Goal: Information Seeking & Learning: Check status

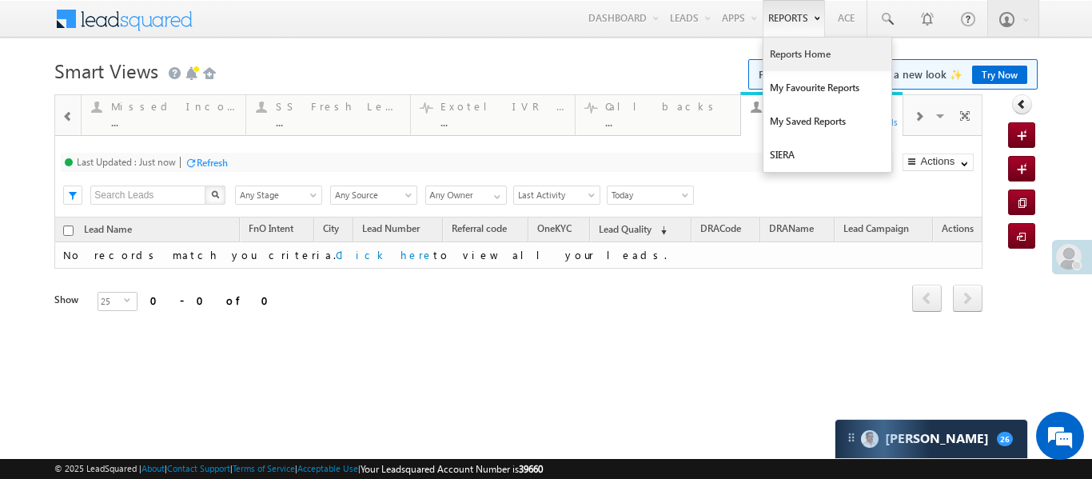
click at [835, 48] on link "Reports Home" at bounding box center [828, 55] width 128 height 34
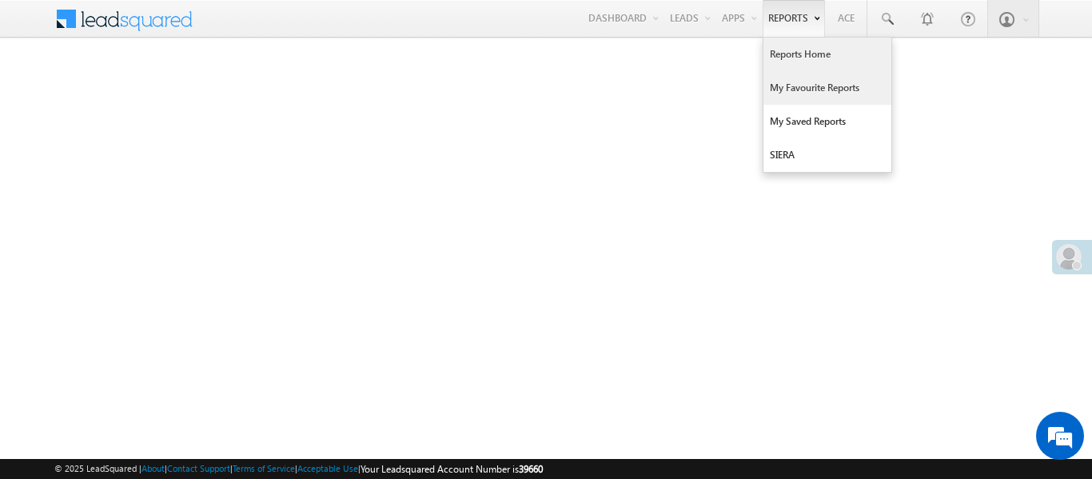
click at [802, 94] on link "My Favourite Reports" at bounding box center [828, 88] width 128 height 34
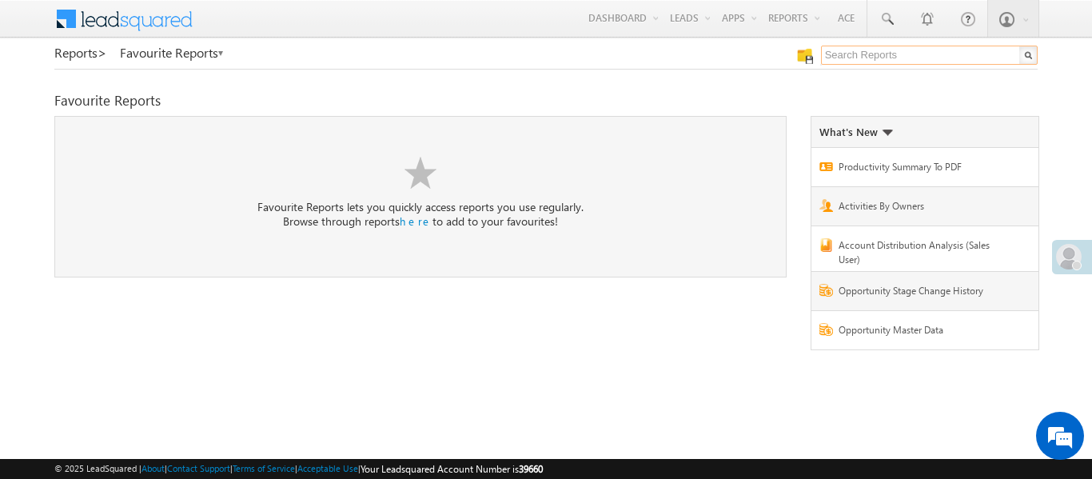
click at [873, 54] on input "text" at bounding box center [929, 55] width 217 height 19
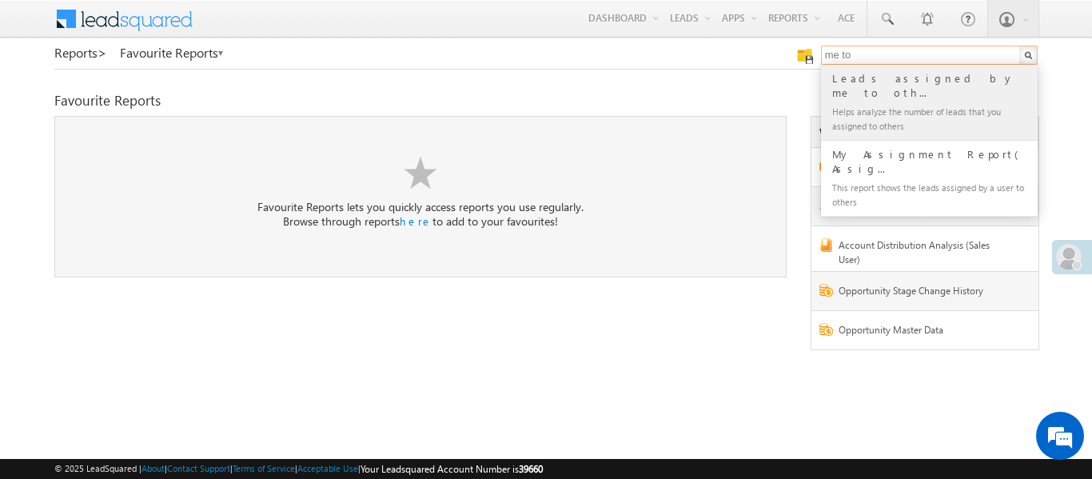
type input "me to"
click at [872, 73] on div "Leads assigned by me to oth..." at bounding box center [936, 86] width 214 height 32
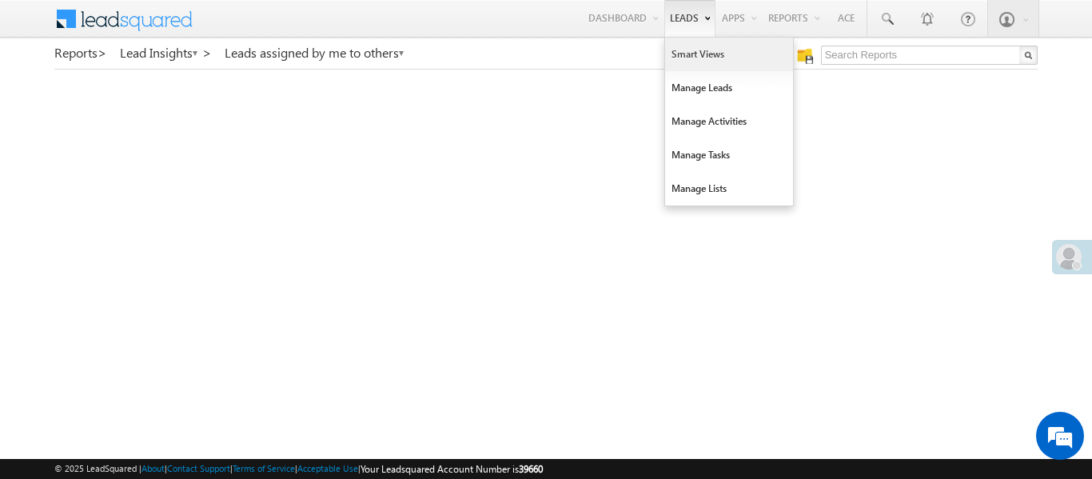
click at [684, 56] on link "Smart Views" at bounding box center [729, 55] width 128 height 34
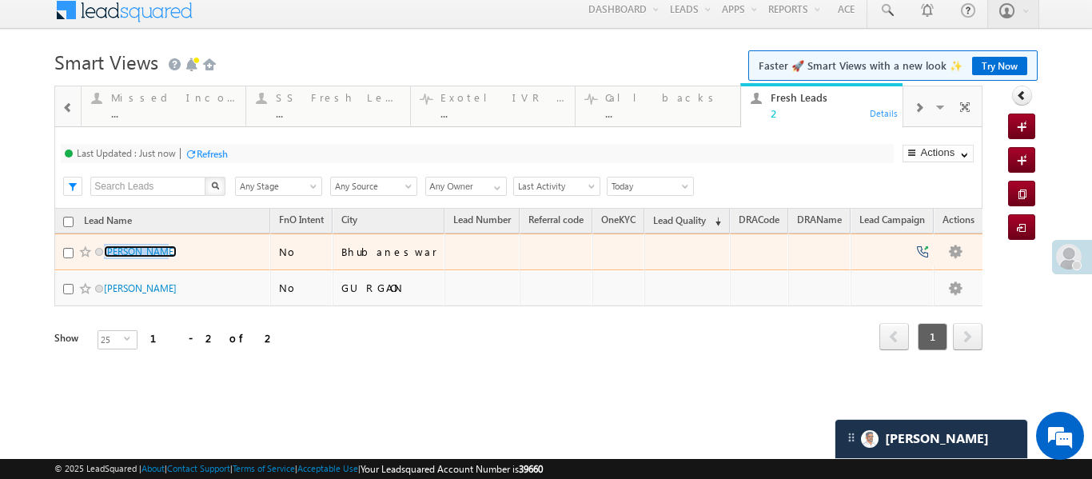
scroll to position [14, 0]
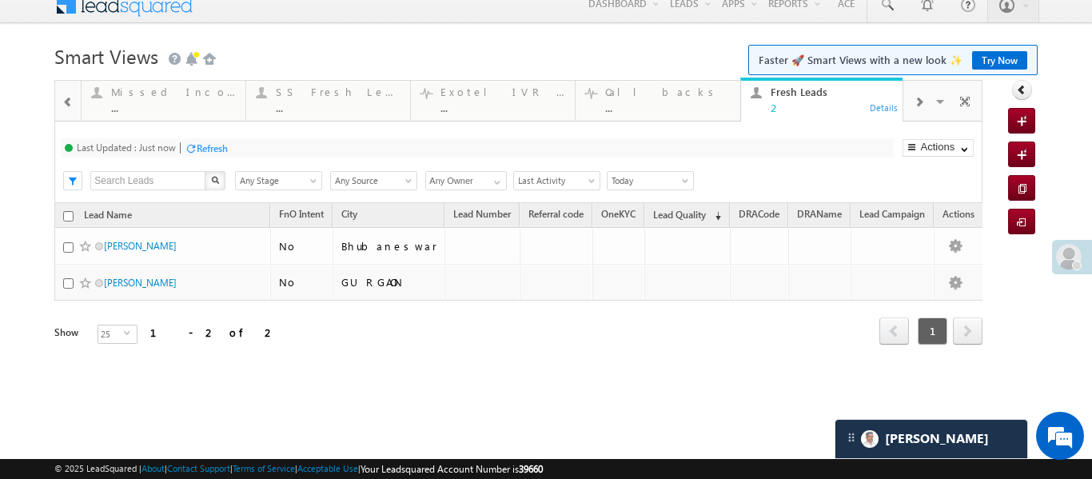
click at [51, 100] on body "Menu Aakansha .d Aakan sha.D @ange lbrok ing.c om" at bounding box center [546, 212] width 1092 height 453
click at [71, 102] on span at bounding box center [67, 102] width 11 height 13
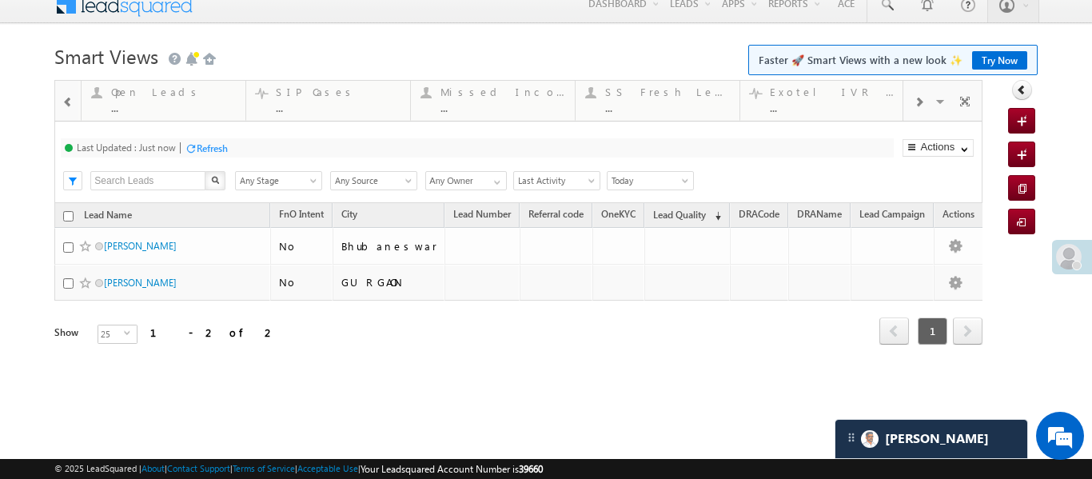
click at [71, 102] on span at bounding box center [67, 102] width 11 height 13
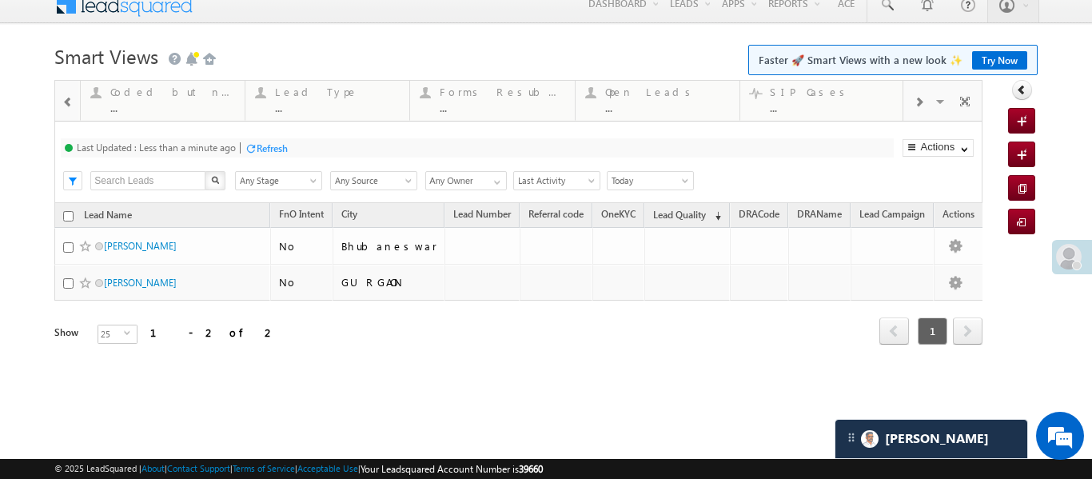
click at [998, 357] on div "Thankyou Page leads ... Details lead capture ... Details STP Rejection Reason .…" at bounding box center [545, 234] width 983 height 309
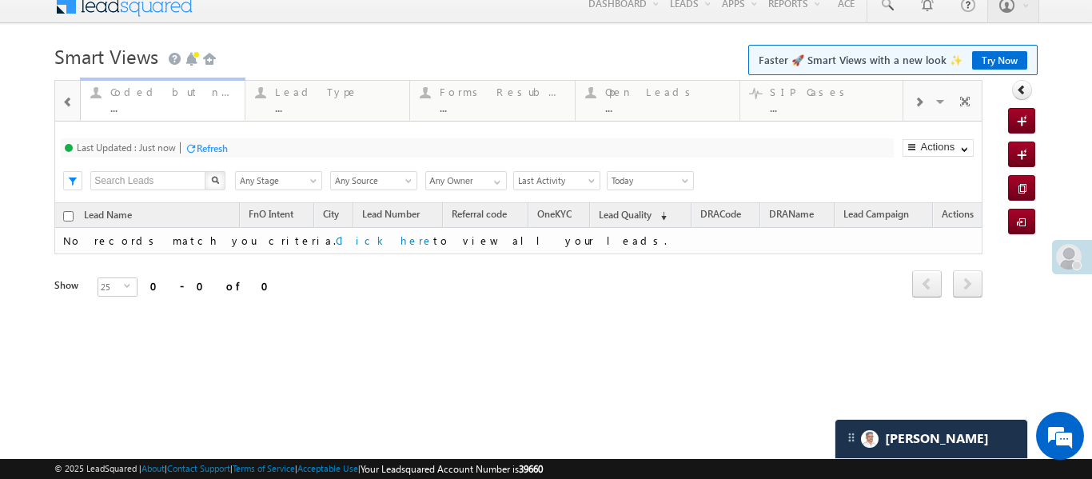
click at [142, 110] on div "..." at bounding box center [172, 108] width 125 height 12
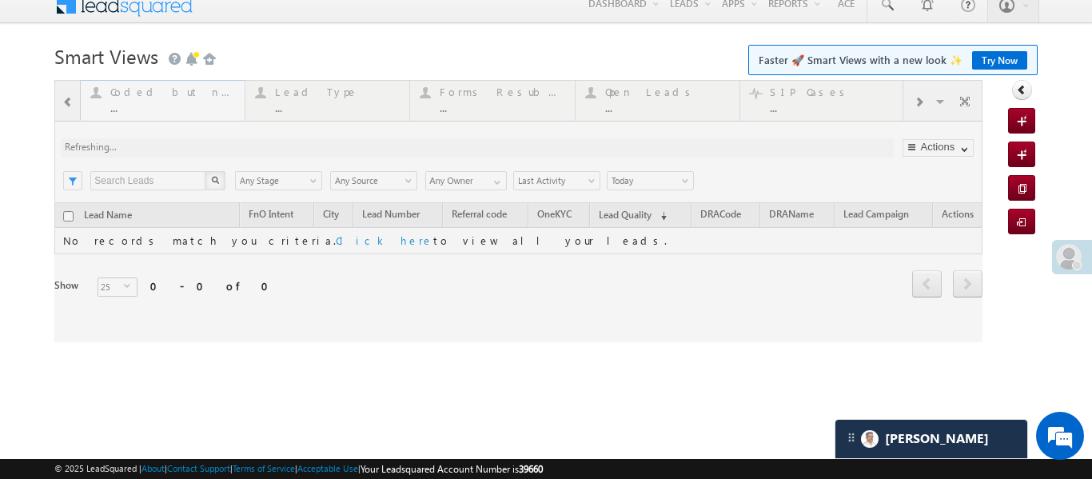
click at [142, 110] on div at bounding box center [518, 211] width 928 height 262
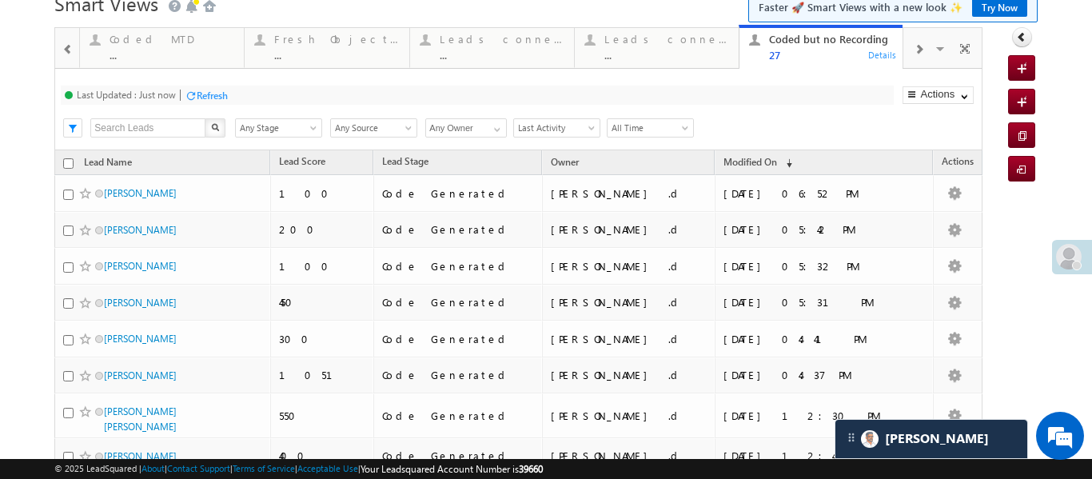
scroll to position [58, 0]
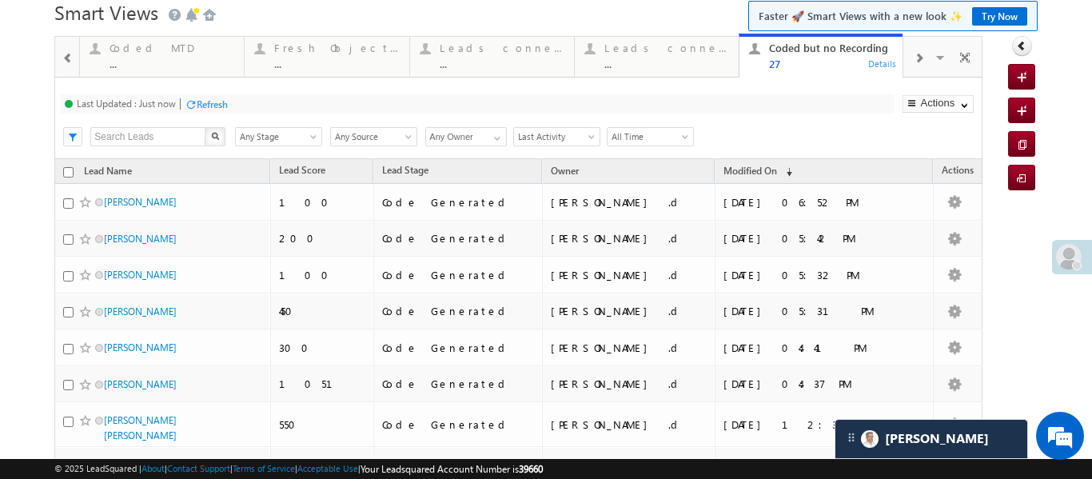
click at [649, 130] on span "All Time" at bounding box center [648, 137] width 81 height 14
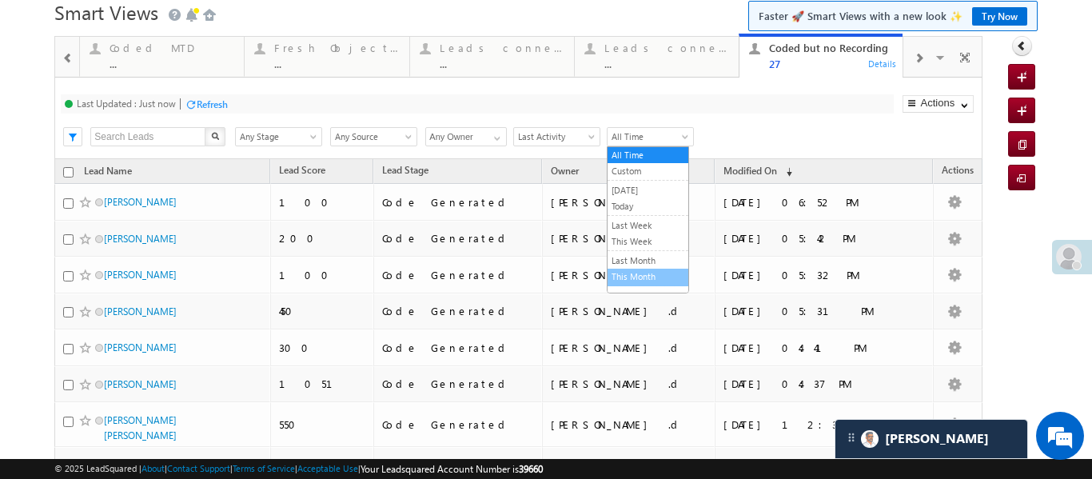
click at [626, 281] on link "This Month" at bounding box center [648, 276] width 81 height 14
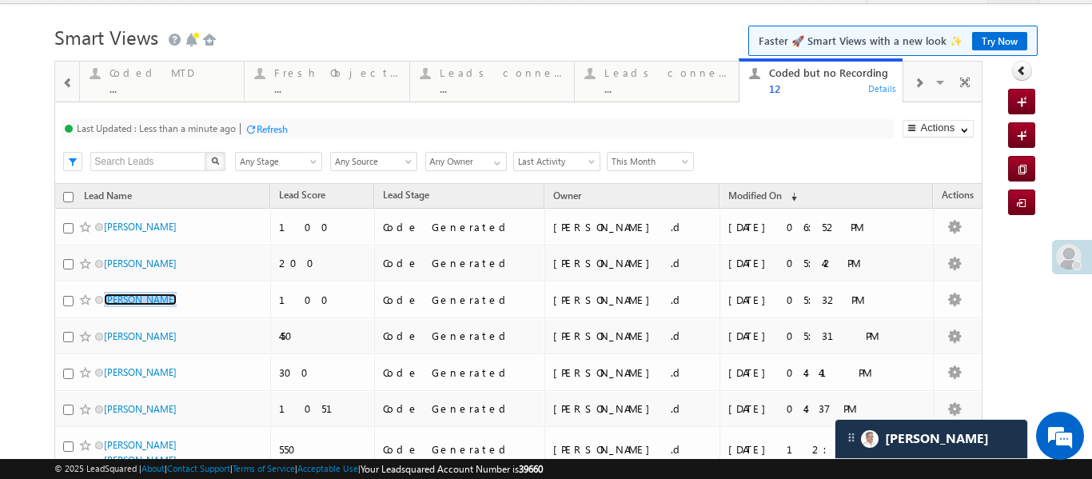
scroll to position [0, 0]
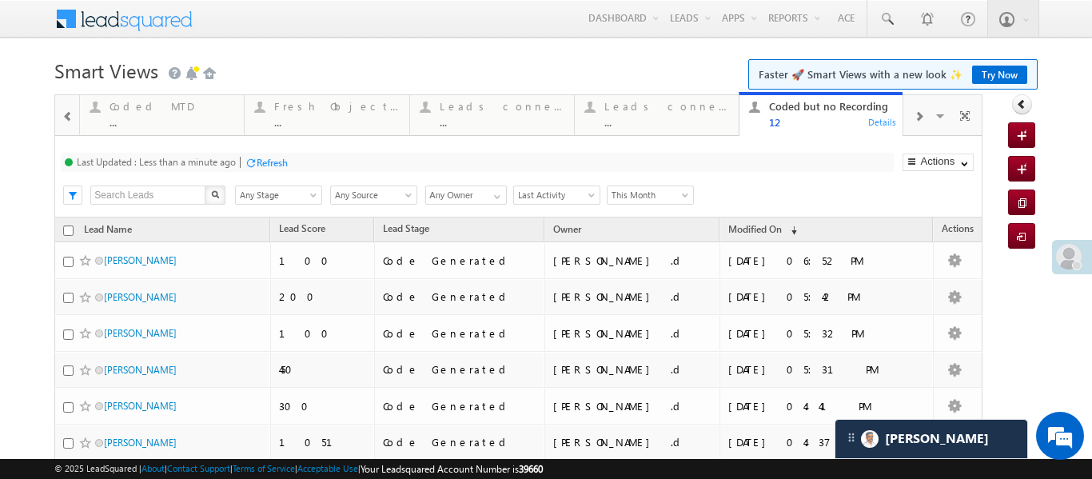
click at [911, 118] on div at bounding box center [919, 116] width 30 height 36
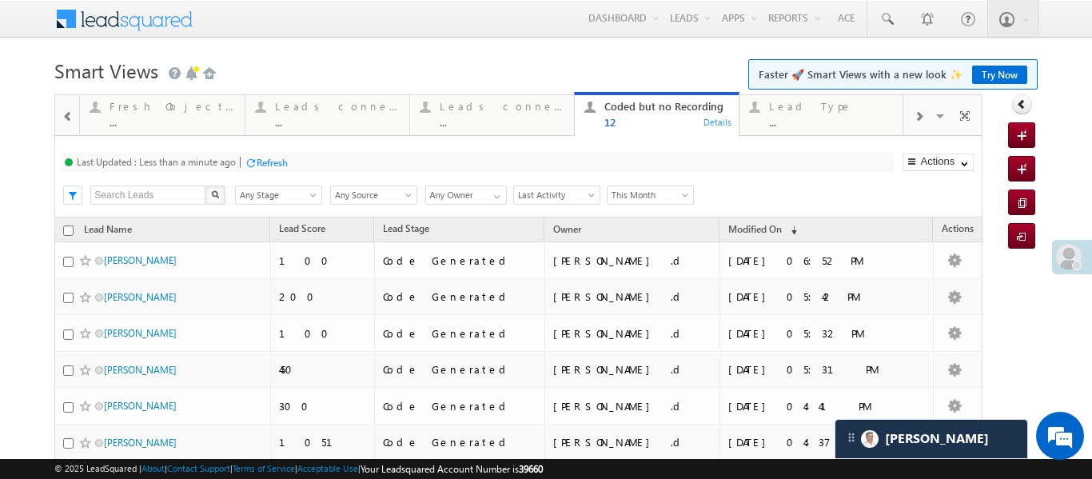
click at [62, 126] on div at bounding box center [68, 116] width 21 height 36
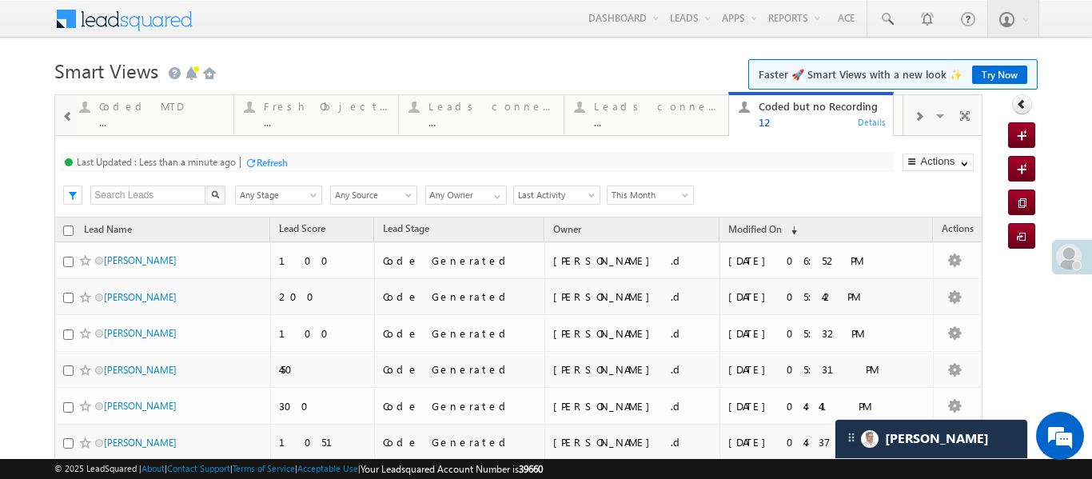
click at [62, 126] on div at bounding box center [68, 116] width 21 height 36
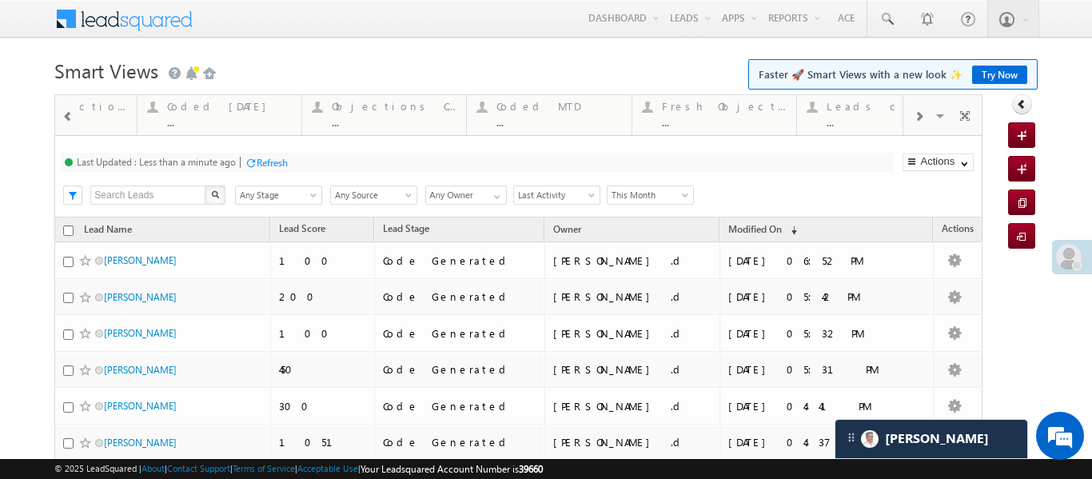
click at [62, 126] on div at bounding box center [68, 116] width 21 height 36
click at [300, 110] on div "Coded Today" at bounding box center [336, 106] width 125 height 13
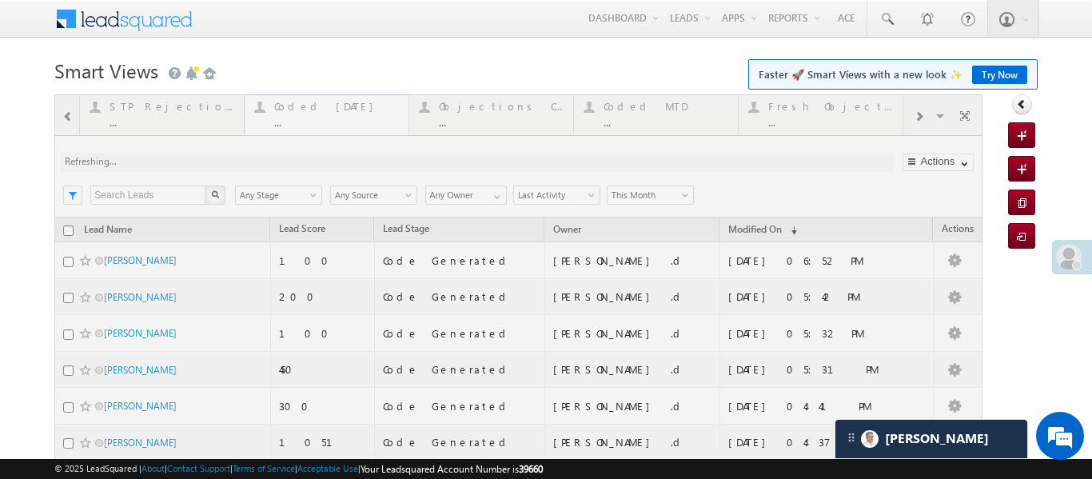
click at [300, 110] on div at bounding box center [518, 434] width 928 height 681
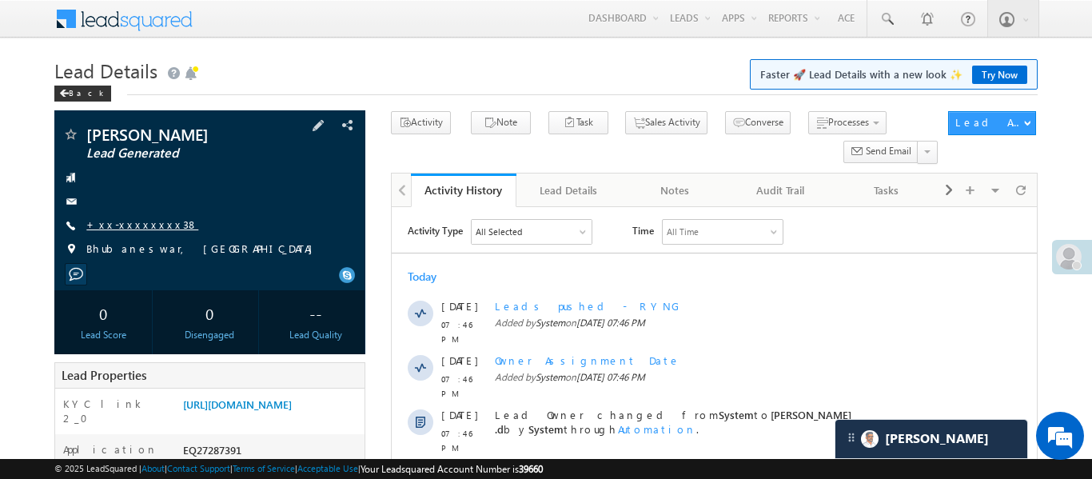
click at [122, 223] on link "+xx-xxxxxxxx38" at bounding box center [142, 224] width 112 height 14
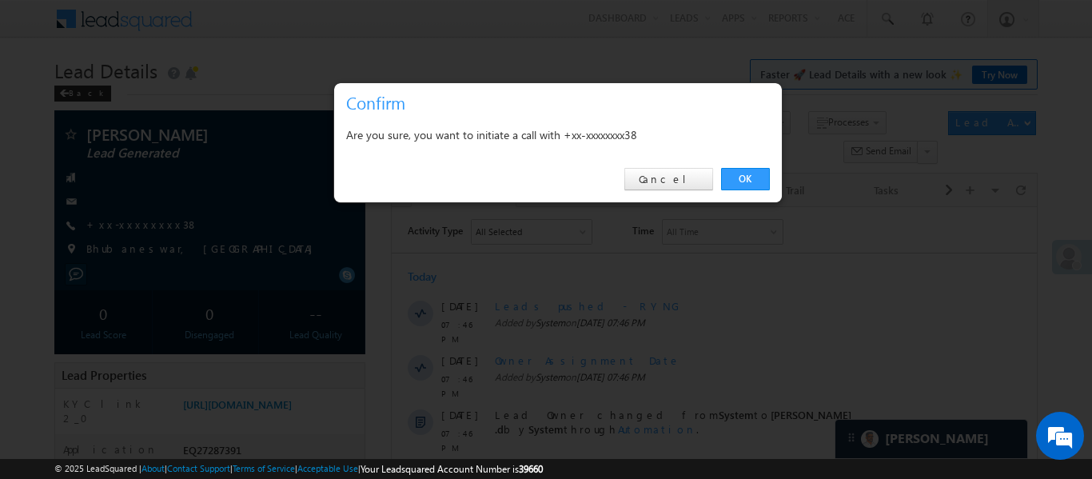
click at [744, 166] on div "OK Cancel" at bounding box center [558, 180] width 448 height 46
click at [741, 179] on link "OK" at bounding box center [745, 179] width 49 height 22
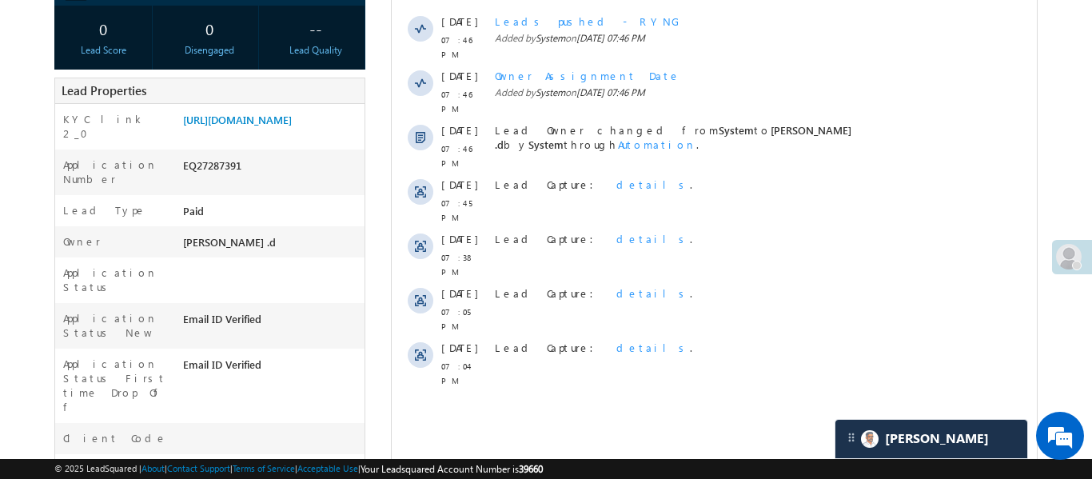
scroll to position [328, 0]
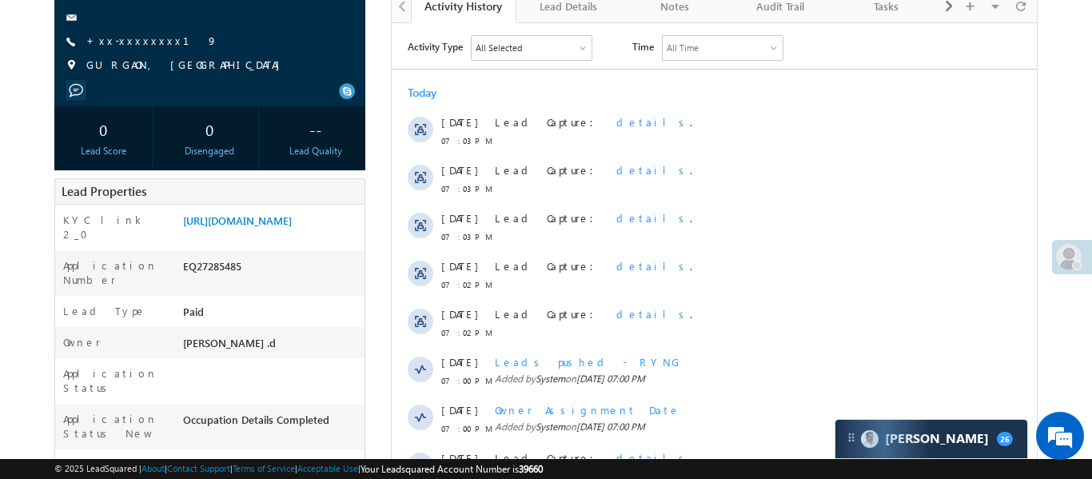
scroll to position [173, 0]
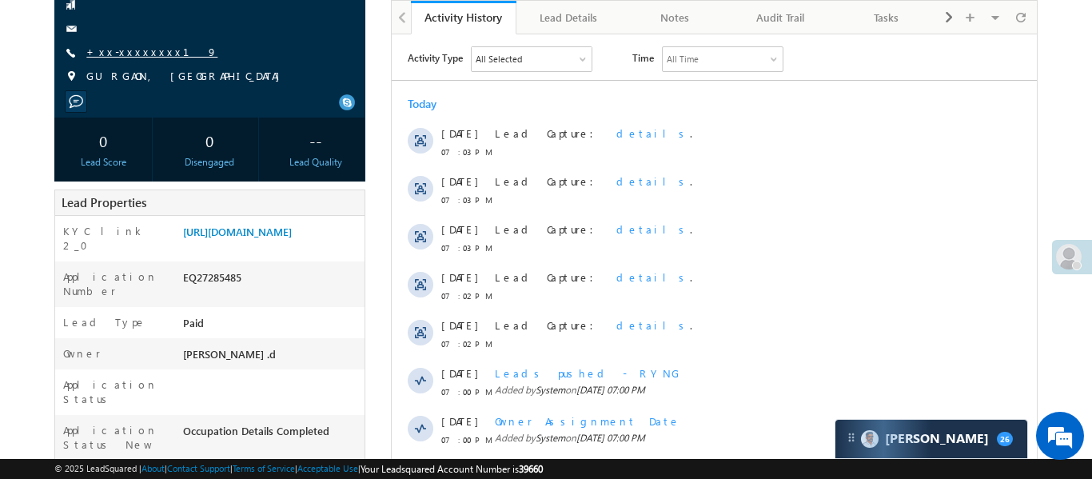
click at [128, 58] on link "+xx-xxxxxxxx19" at bounding box center [151, 52] width 131 height 14
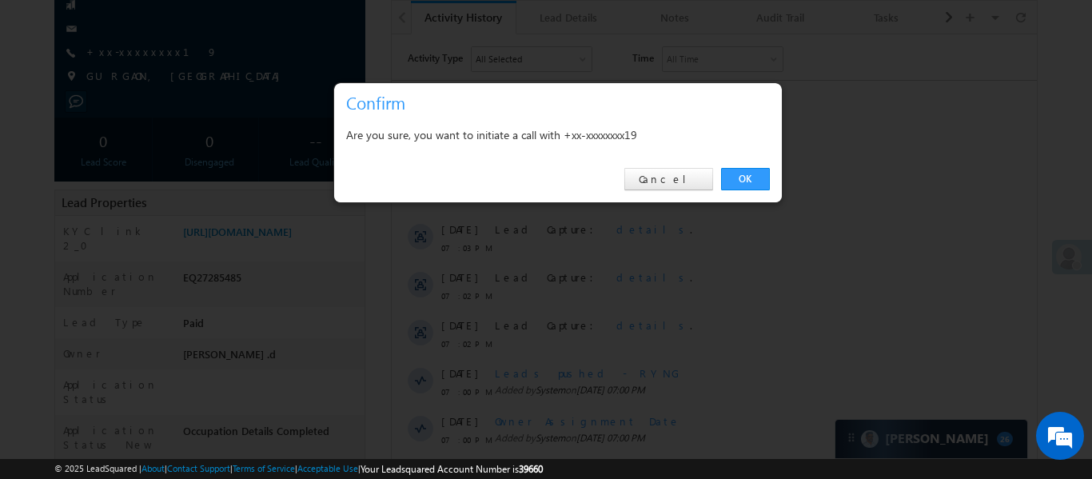
click at [760, 194] on div "OK Cancel" at bounding box center [558, 180] width 448 height 46
click at [755, 178] on link "OK" at bounding box center [745, 179] width 49 height 22
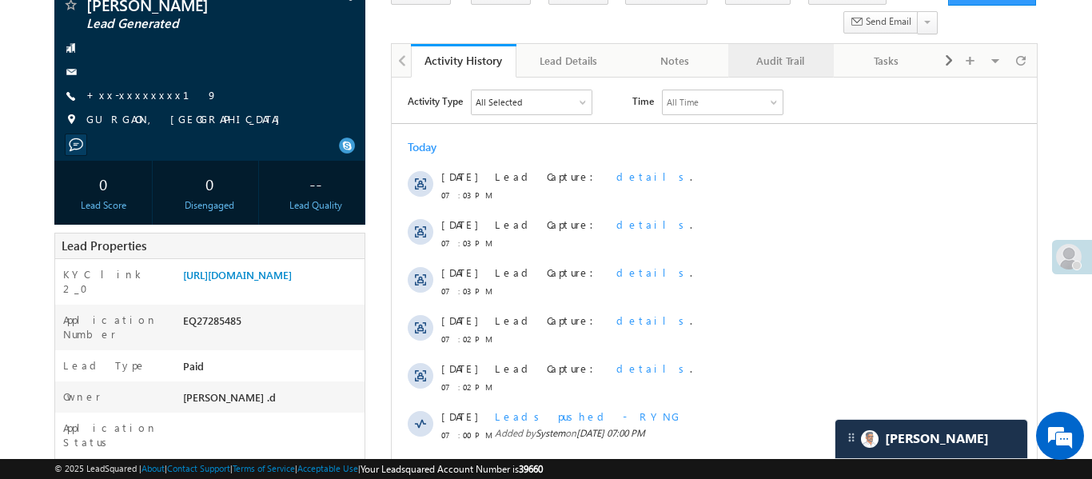
scroll to position [216, 0]
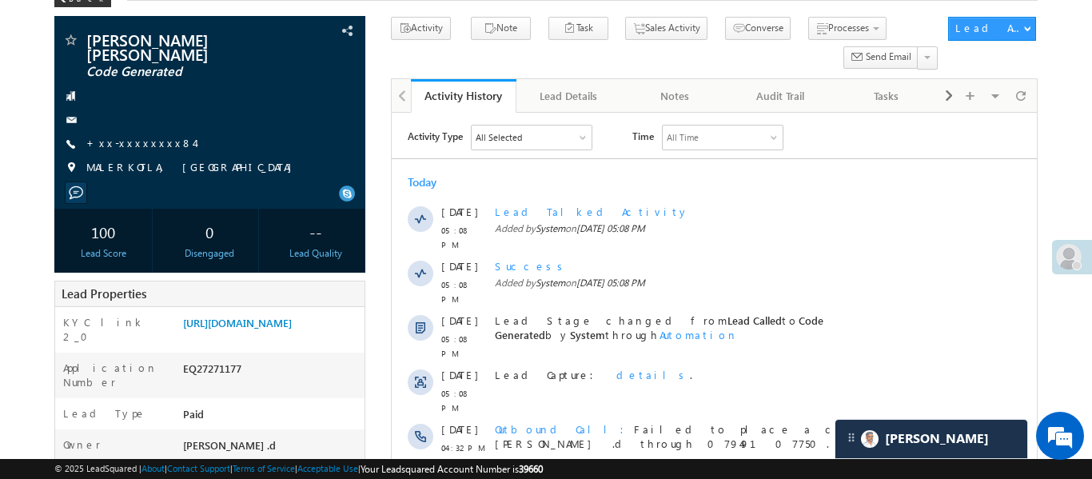
scroll to position [94, 0]
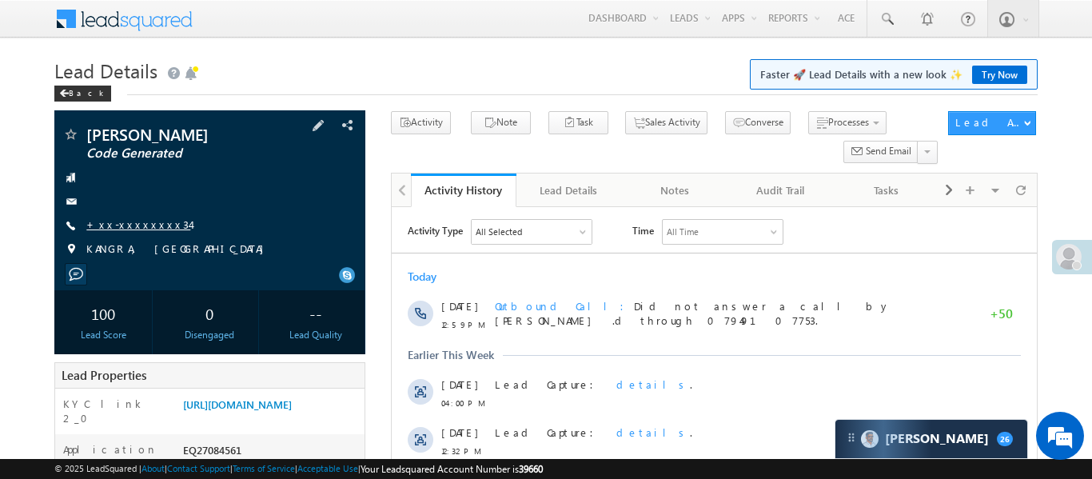
click at [119, 225] on link "+xx-xxxxxxxx34" at bounding box center [138, 224] width 104 height 14
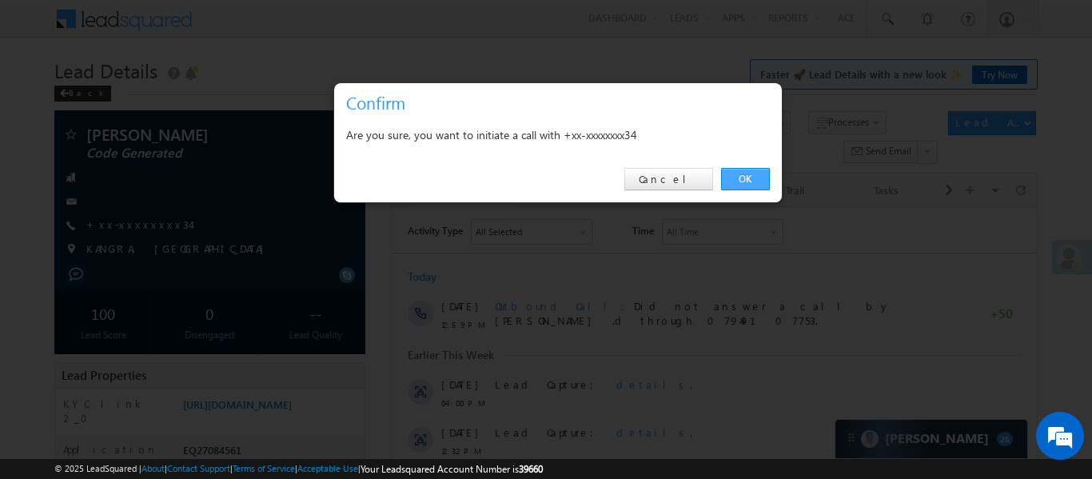
click at [732, 181] on link "OK" at bounding box center [745, 179] width 49 height 22
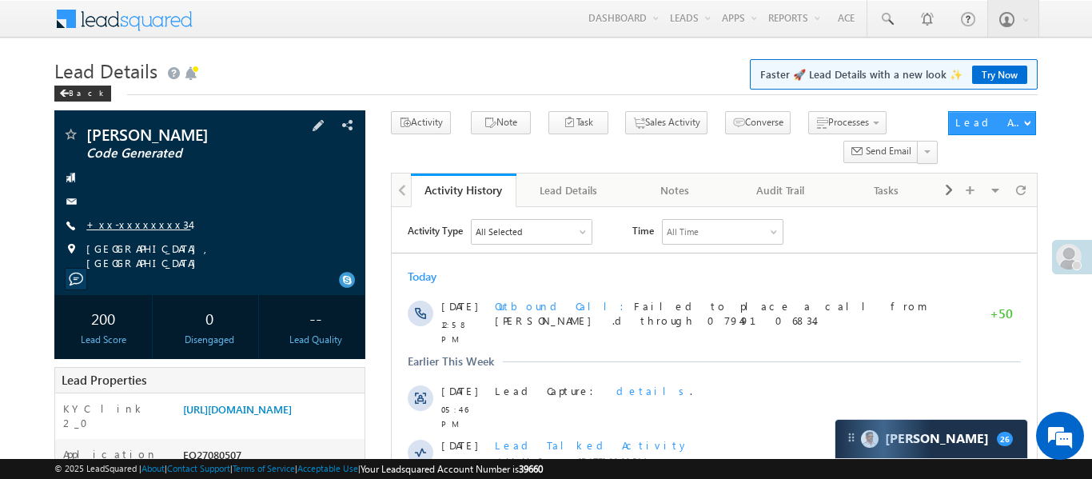
click at [142, 222] on link "+xx-xxxxxxxx34" at bounding box center [138, 224] width 104 height 14
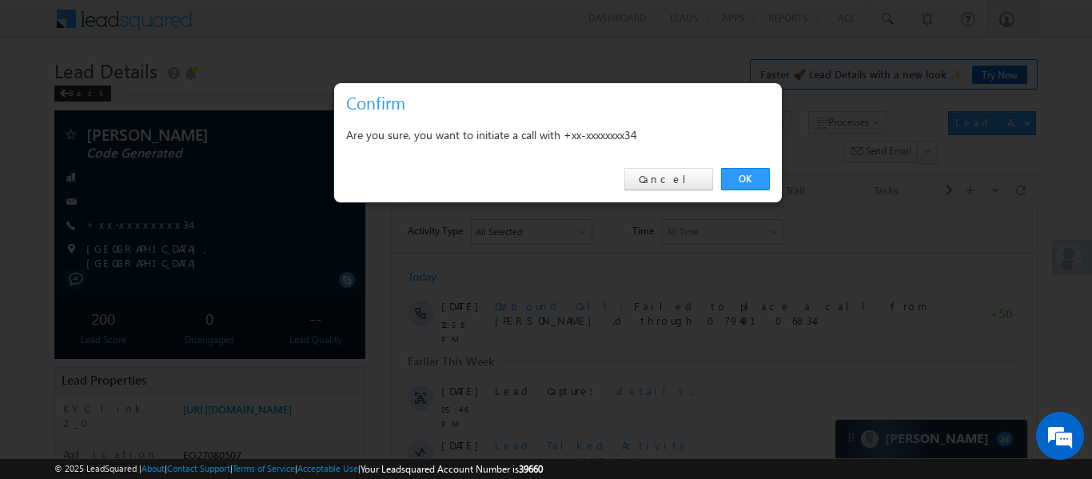
click at [743, 170] on link "OK" at bounding box center [745, 179] width 49 height 22
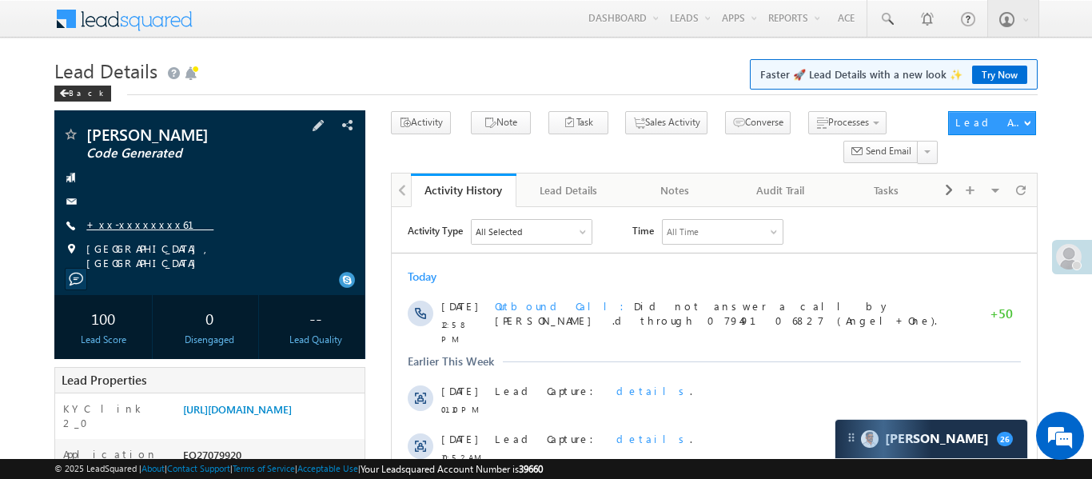
click at [141, 228] on link "+xx-xxxxxxxx61" at bounding box center [149, 224] width 127 height 14
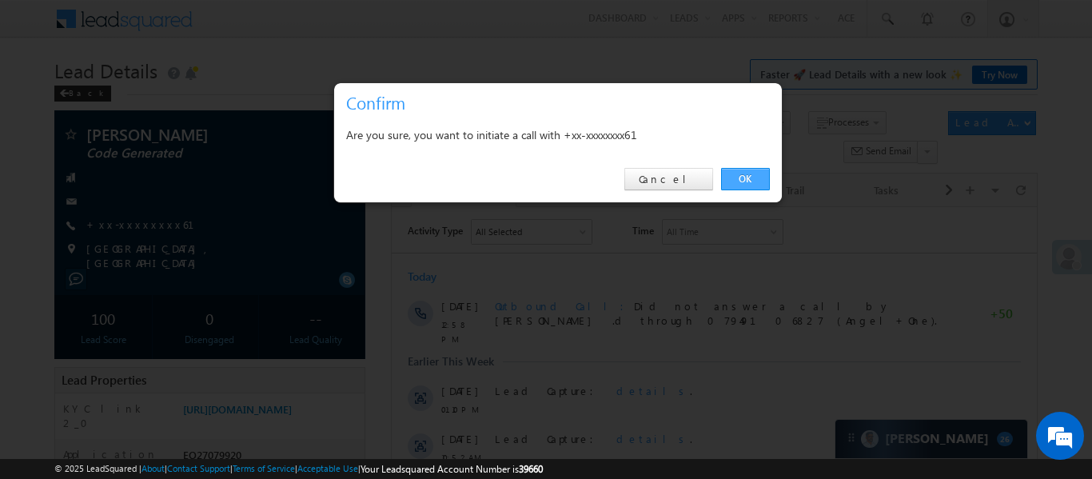
click at [740, 173] on link "OK" at bounding box center [745, 179] width 49 height 22
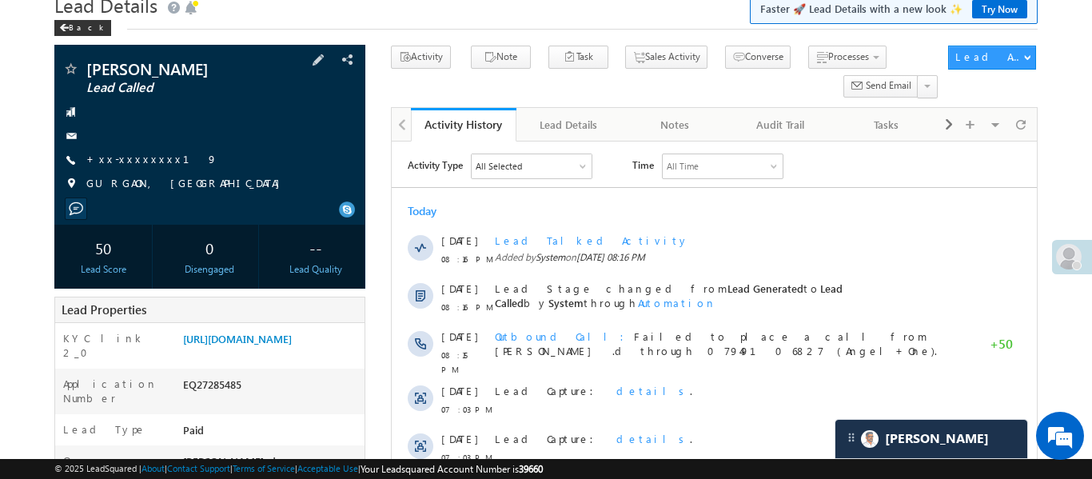
scroll to position [44, 0]
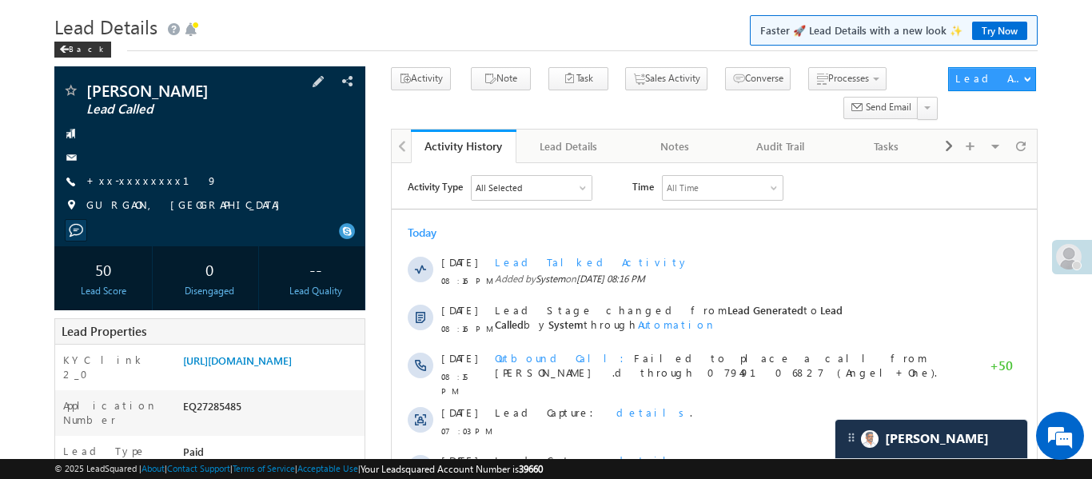
click at [128, 189] on div "[PERSON_NAME] Lead Called +xx-xxxxxxxx19" at bounding box center [209, 151] width 295 height 139
click at [139, 176] on link "+xx-xxxxxxxx19" at bounding box center [151, 181] width 131 height 14
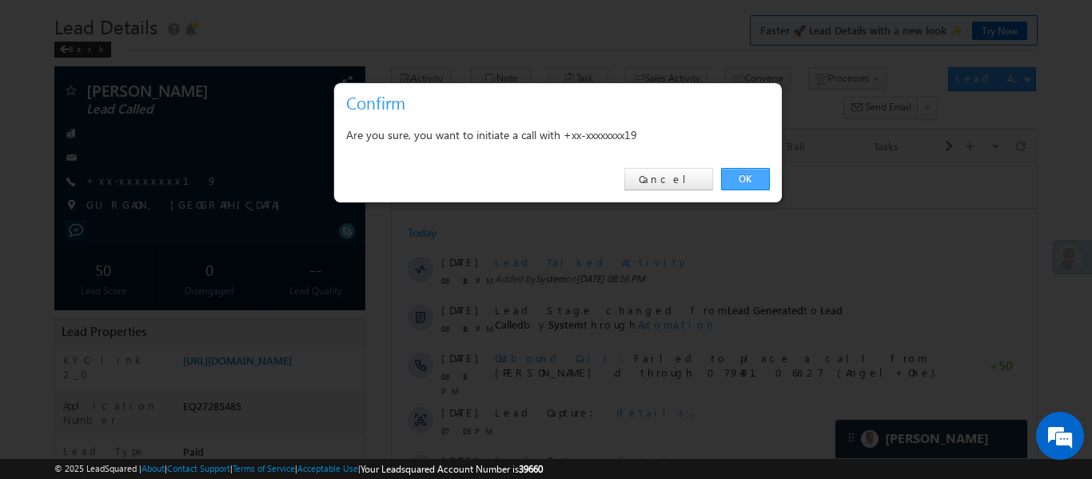
drag, startPoint x: 763, startPoint y: 187, endPoint x: 365, endPoint y: 22, distance: 430.9
click at [763, 187] on link "OK" at bounding box center [745, 179] width 49 height 22
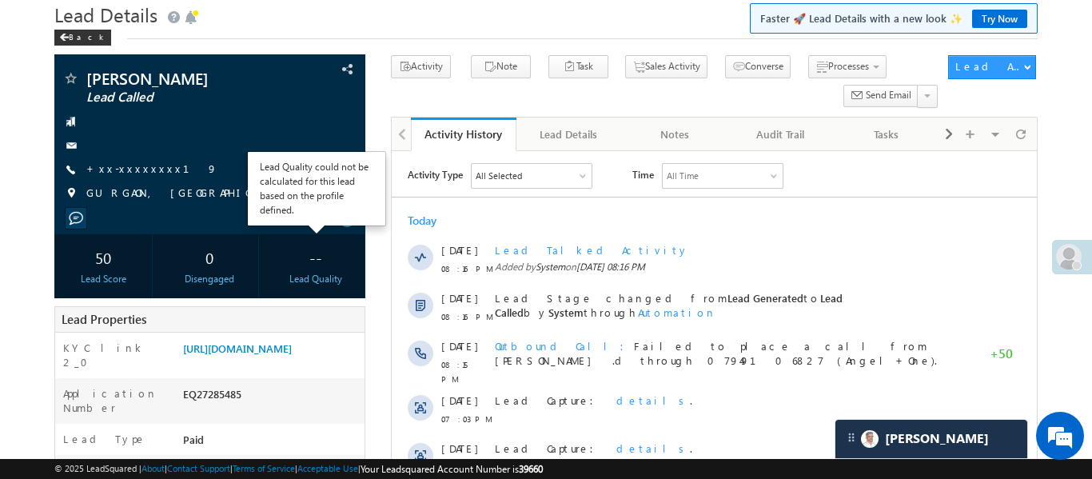
scroll to position [69, 0]
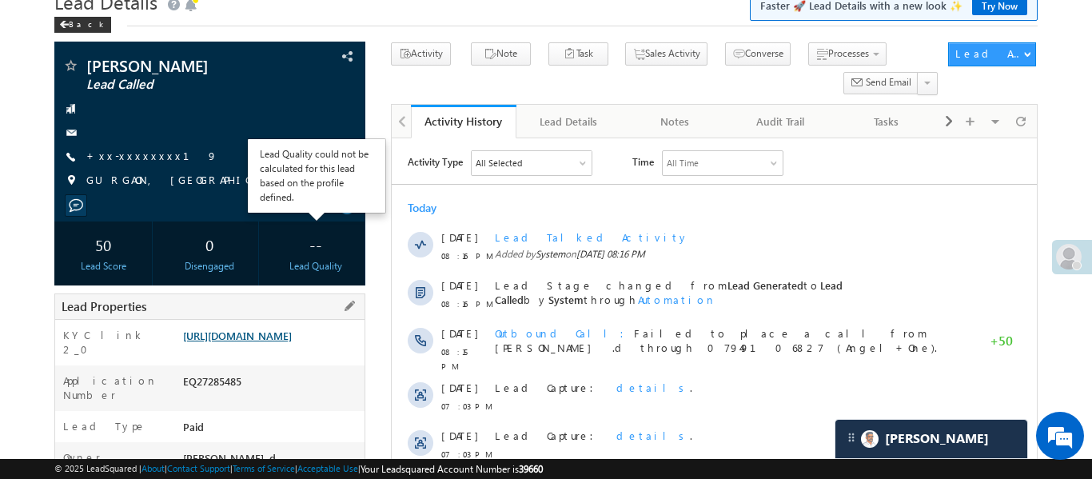
click at [292, 342] on link "https://angelbroking1-pk3em7sa.customui-test.leadsquared.com?leadId=fa09725b-fa…" at bounding box center [237, 336] width 109 height 14
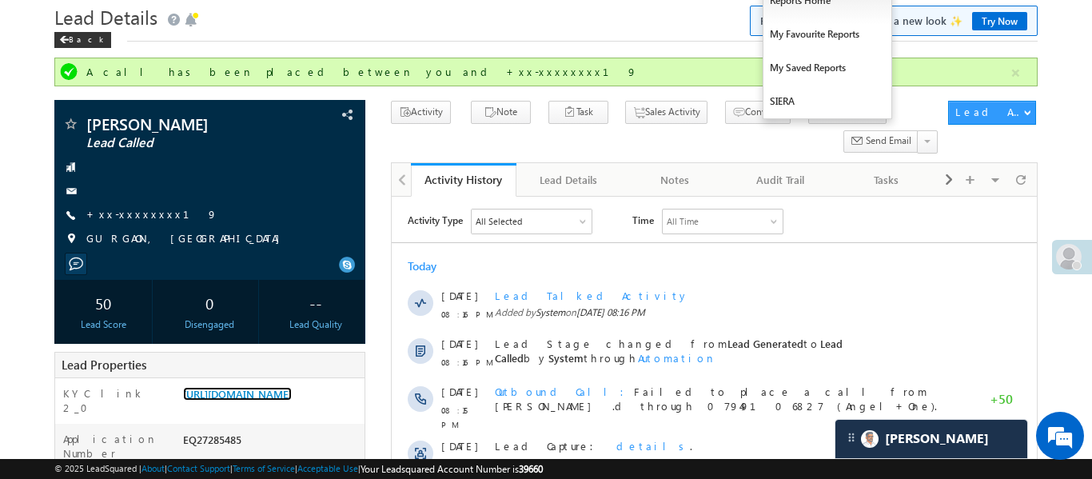
scroll to position [0, 0]
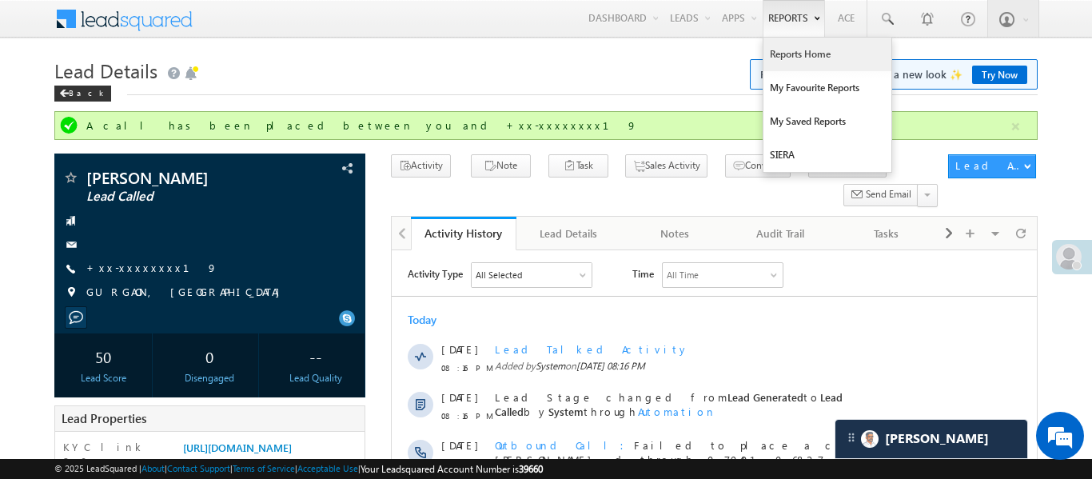
click at [794, 67] on link "Reports Home" at bounding box center [828, 55] width 128 height 34
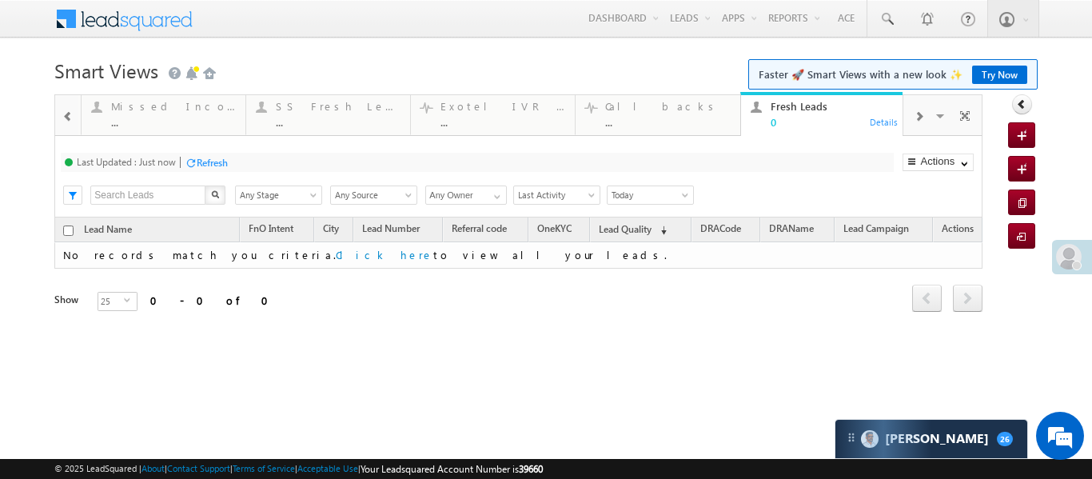
click at [62, 112] on span at bounding box center [67, 116] width 11 height 13
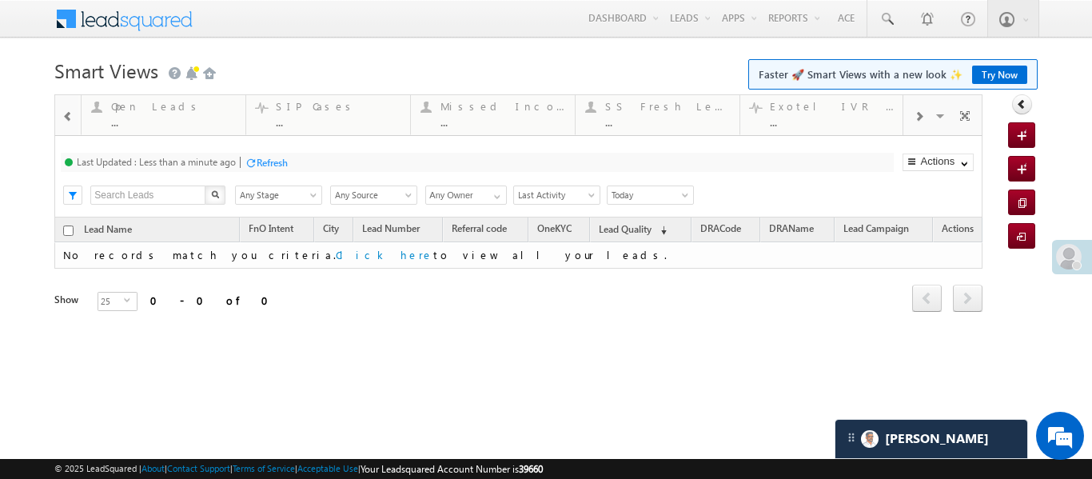
click at [923, 116] on span at bounding box center [919, 116] width 10 height 13
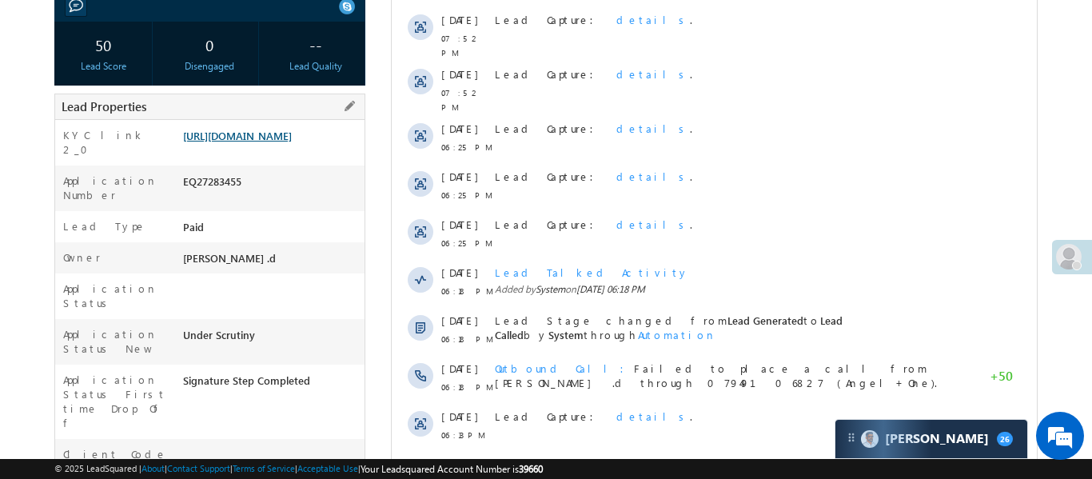
scroll to position [285, 0]
click at [285, 142] on link "[URL][DOMAIN_NAME]" at bounding box center [237, 137] width 109 height 14
